Goal: Task Accomplishment & Management: Manage account settings

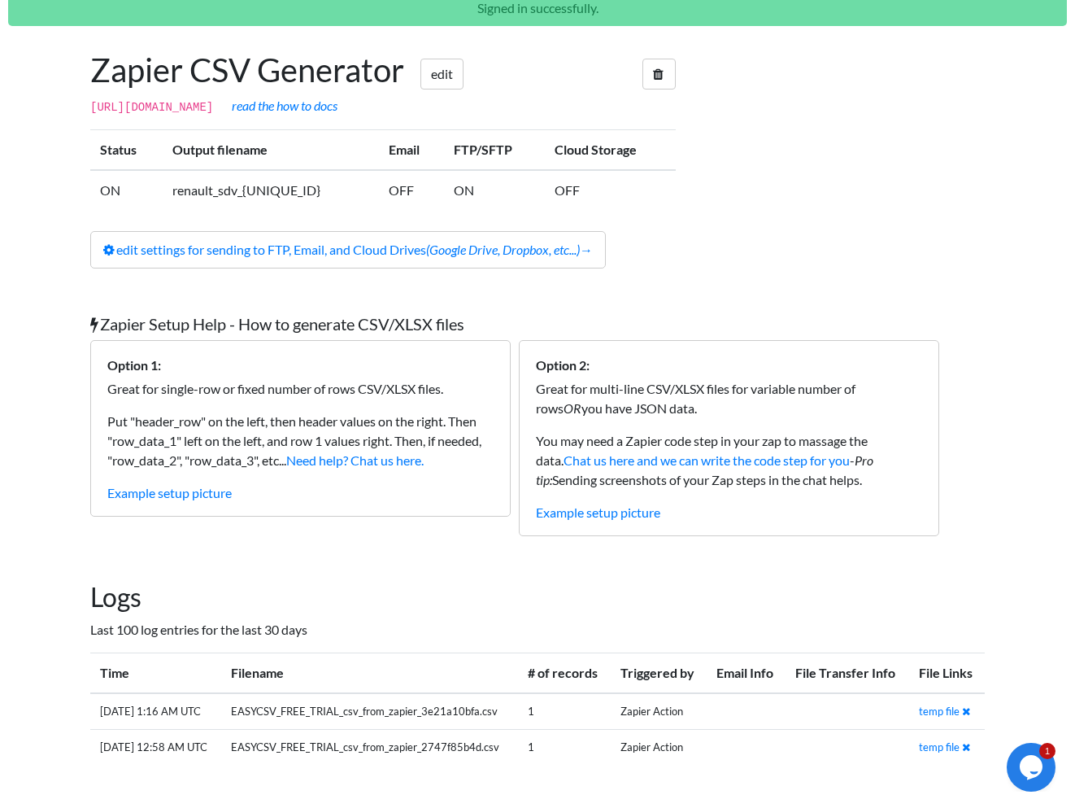
scroll to position [115, 0]
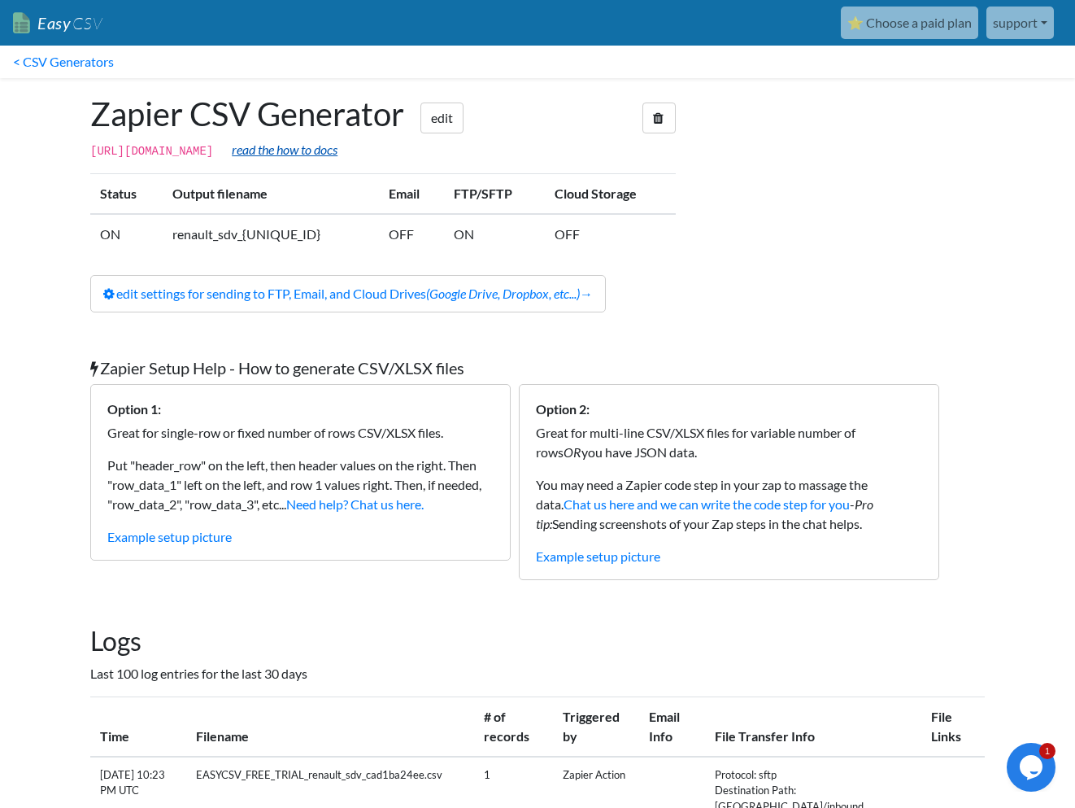
click at [338, 155] on link "read the how to docs" at bounding box center [285, 149] width 106 height 15
click at [425, 309] on link "edit settings for sending to FTP, Email, and Cloud Drives (Google Drive, Dropbo…" at bounding box center [348, 293] width 516 height 37
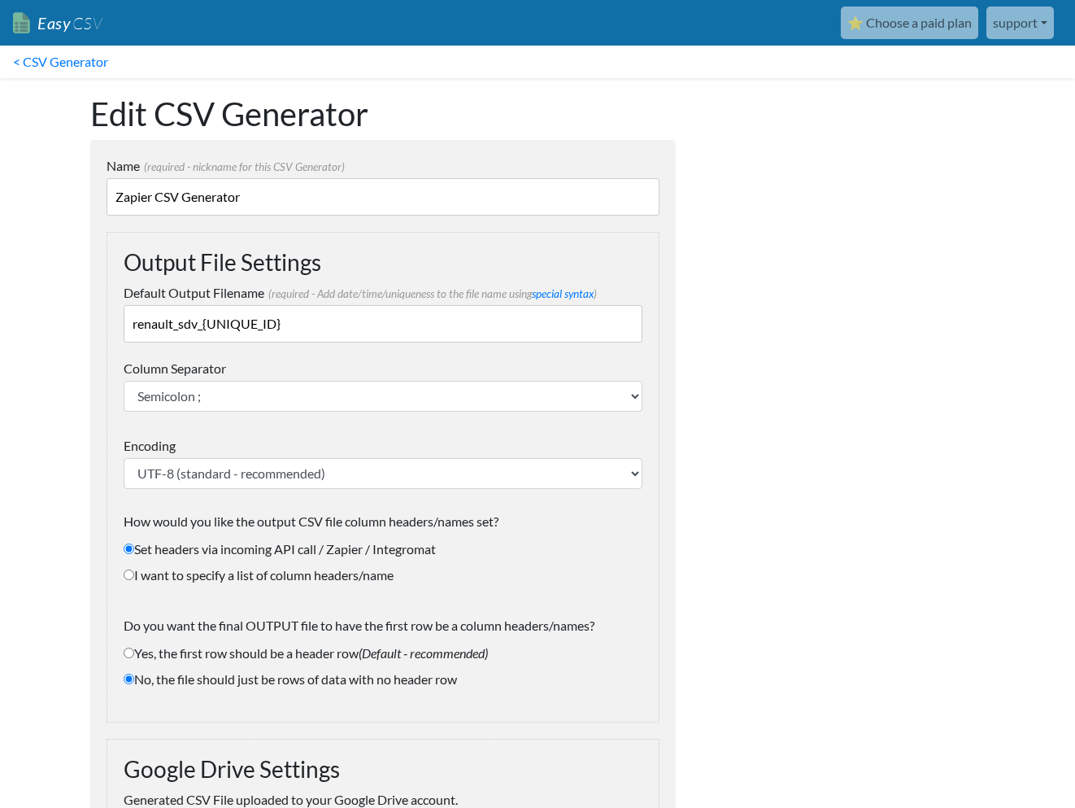
click at [294, 330] on input "renault_sdv_{UNIQUE_ID}" at bounding box center [383, 323] width 519 height 37
drag, startPoint x: 207, startPoint y: 321, endPoint x: 273, endPoint y: 322, distance: 65.9
click at [273, 322] on input "renault_sdv_{UNIQUE_ID}" at bounding box center [383, 323] width 519 height 37
drag, startPoint x: 281, startPoint y: 323, endPoint x: 205, endPoint y: 325, distance: 76.5
click at [205, 325] on input "renault_sdv_{UNIQUE_ID}" at bounding box center [383, 323] width 519 height 37
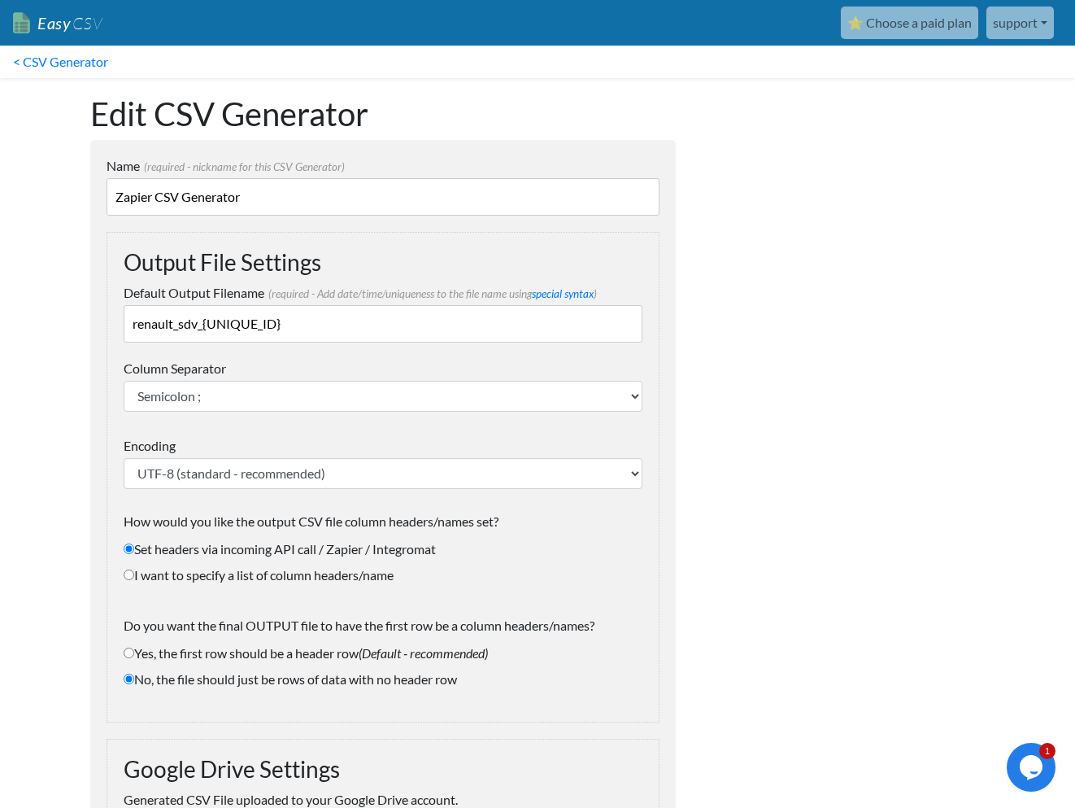
paste input "MMDDYY}_{24HHMMSS"
click at [207, 323] on input "renault_sdv_{MMDDYY}_{24HHMMSS}" at bounding box center [383, 323] width 519 height 37
click at [584, 292] on link "special syntax" at bounding box center [563, 293] width 62 height 13
drag, startPoint x: 220, startPoint y: 324, endPoint x: 237, endPoint y: 324, distance: 17.1
click at [222, 324] on input "renault_sdv_{YYMMDD}_{24HHMMSS}" at bounding box center [383, 323] width 519 height 37
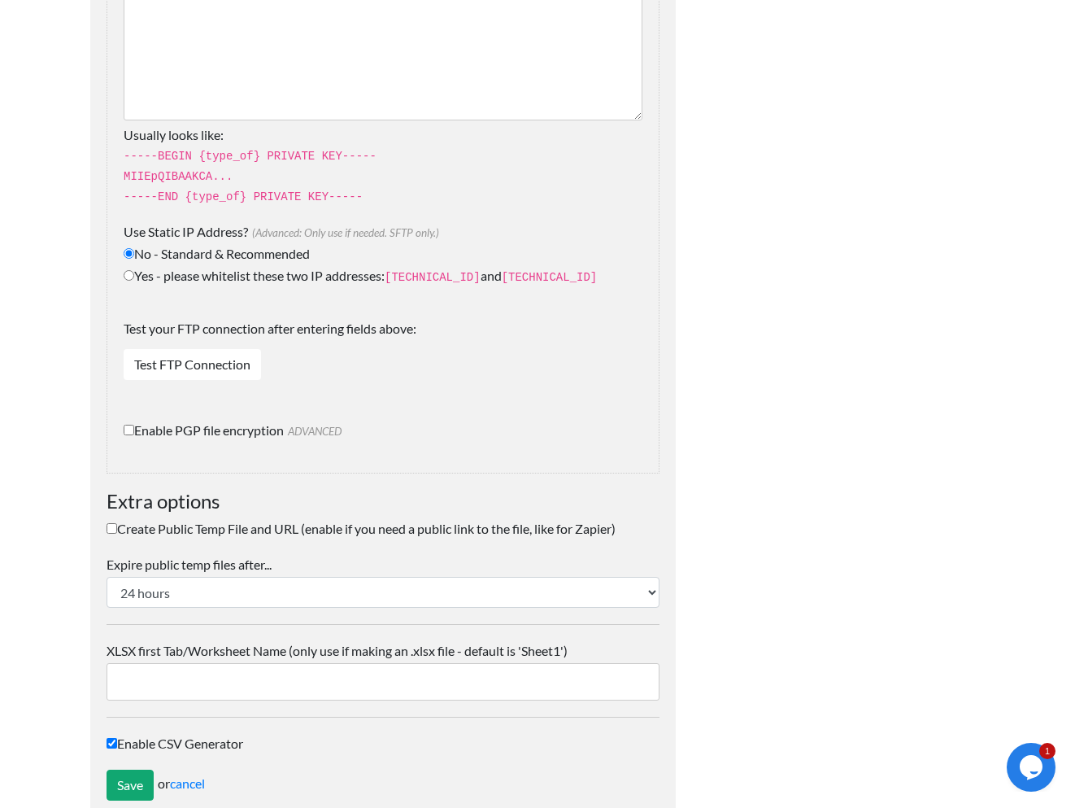
scroll to position [2216, 0]
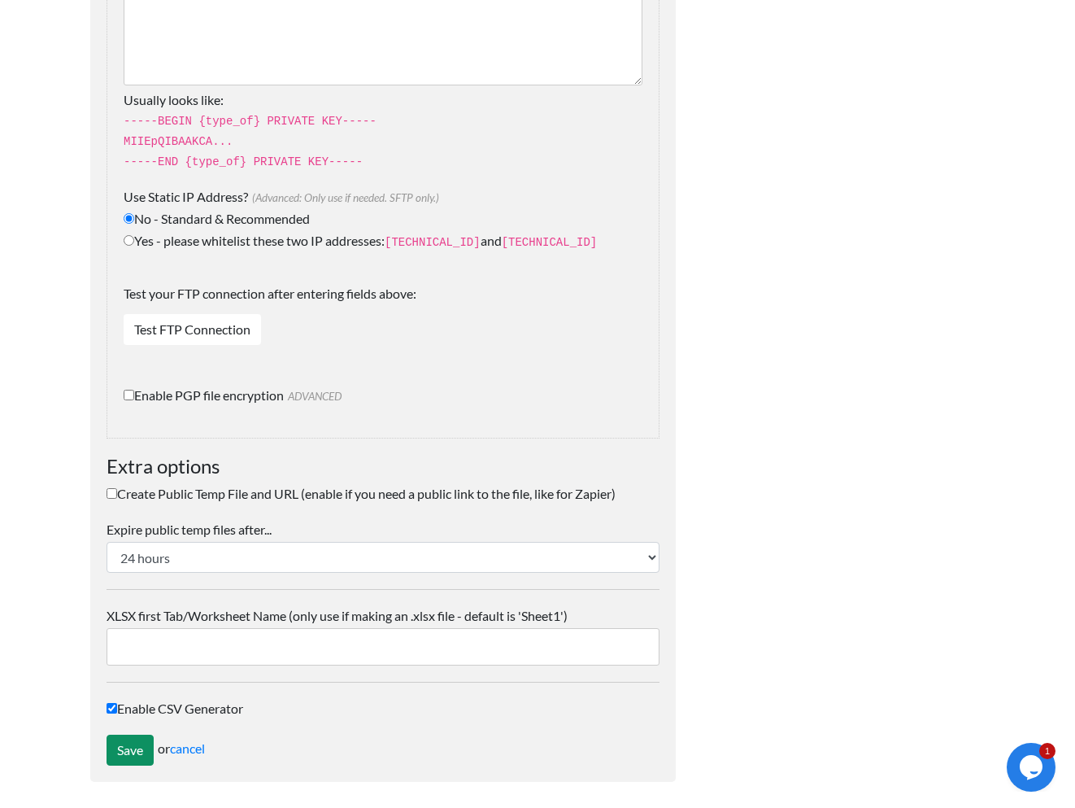
type input "renault_sdv_{YYYYMMDD}_{24HHMMSS}"
click at [137, 742] on input "Save" at bounding box center [130, 749] width 47 height 31
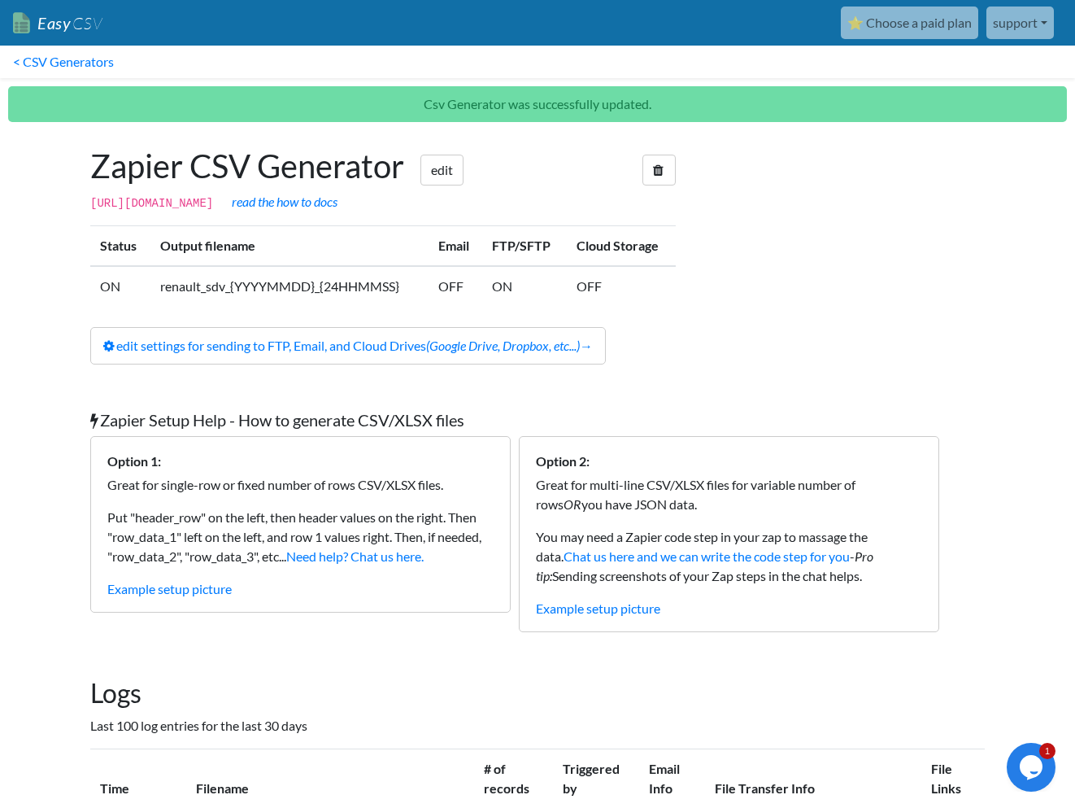
click at [875, 377] on div at bounding box center [846, 255] width 309 height 250
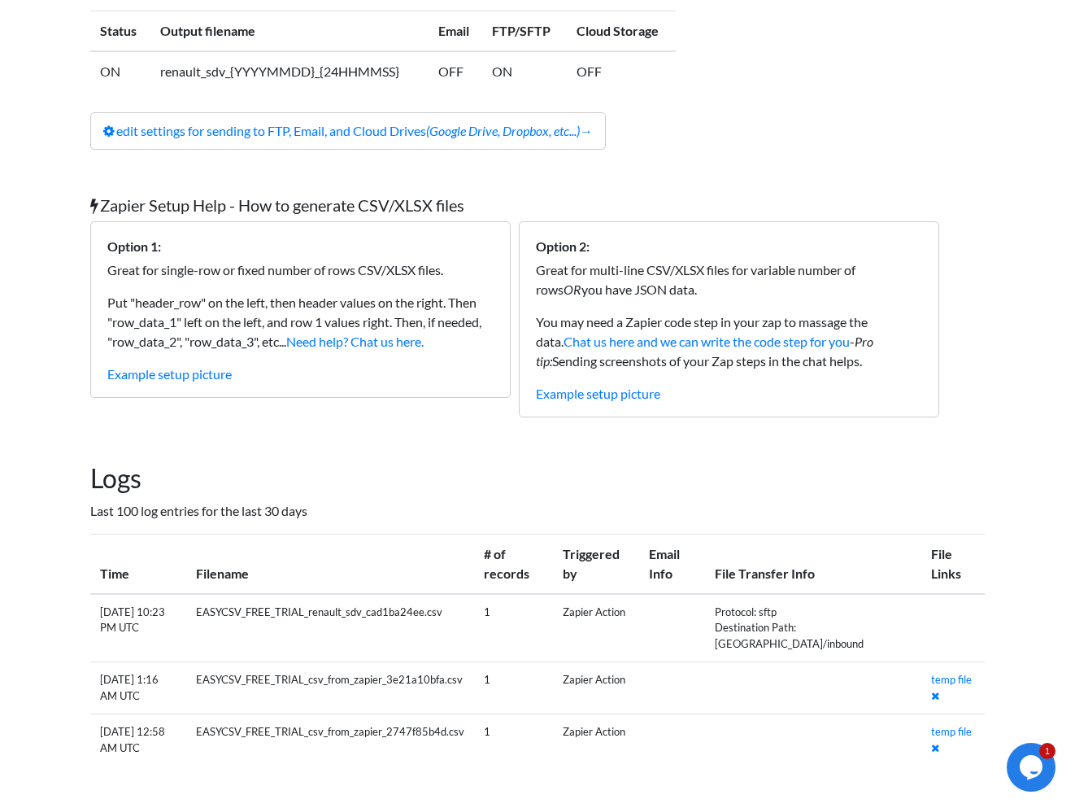
scroll to position [233, 0]
click at [947, 679] on link "temp file" at bounding box center [951, 679] width 41 height 13
